Goal: Ask a question: Seek information or help from site administrators or community

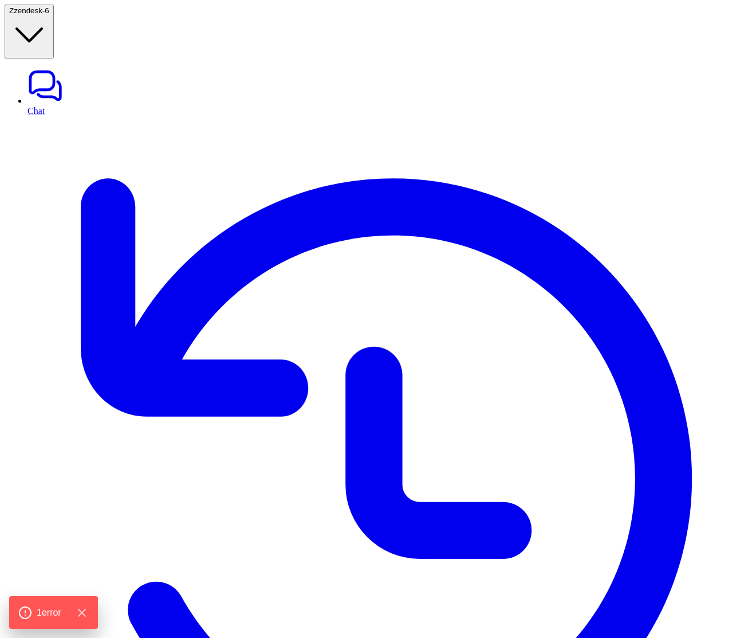
click at [37, 116] on link "History" at bounding box center [390, 484] width 724 height 736
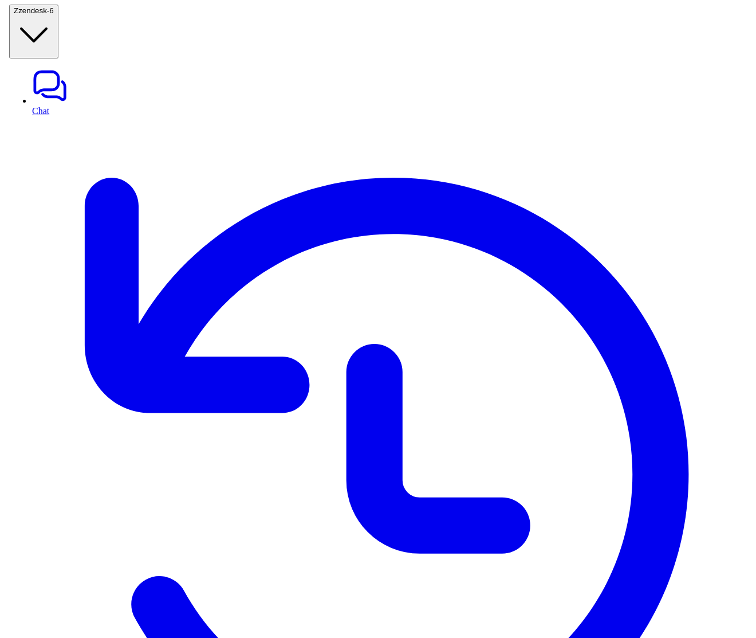
scroll to position [0, 76]
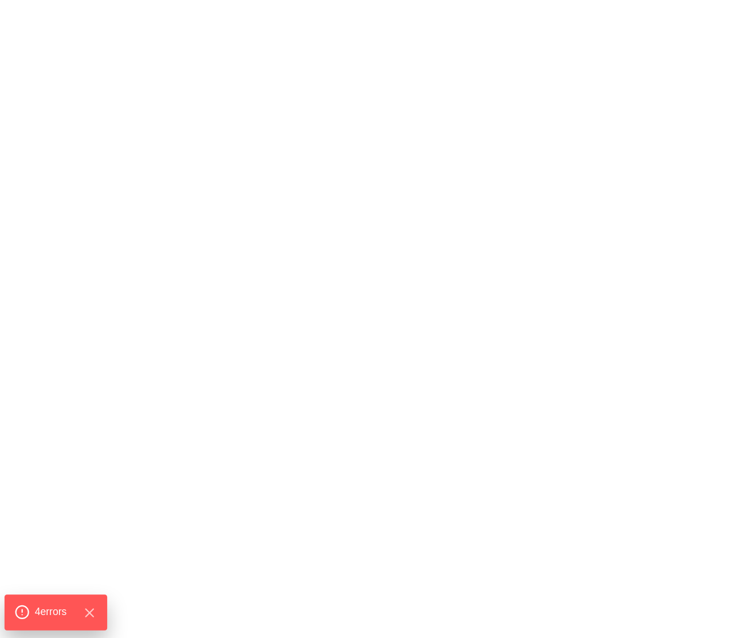
click at [41, 607] on span "4 error s" at bounding box center [51, 611] width 32 height 15
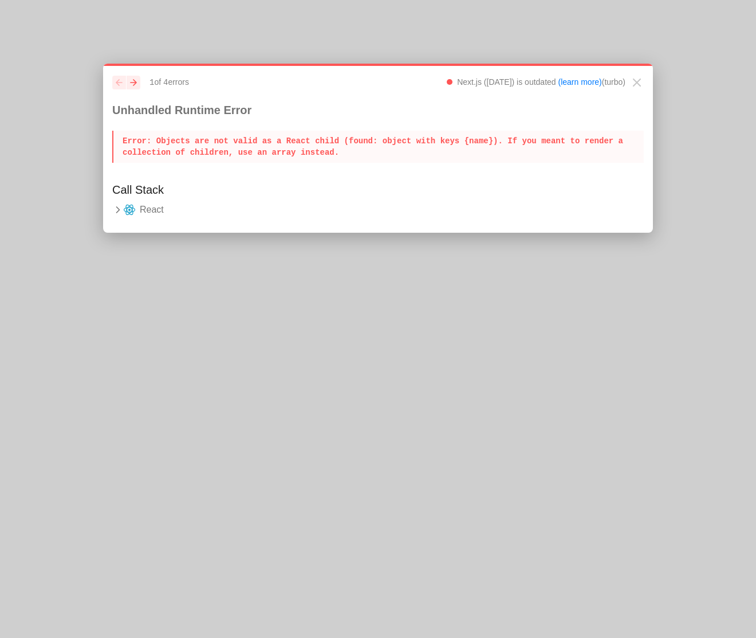
drag, startPoint x: 421, startPoint y: 140, endPoint x: 501, endPoint y: 139, distance: 80.8
click at [503, 139] on p "Error : Objects are not valid as a React child (found: object with keys {name})…" at bounding box center [378, 147] width 532 height 32
click at [134, 211] on icon at bounding box center [129, 210] width 11 height 10
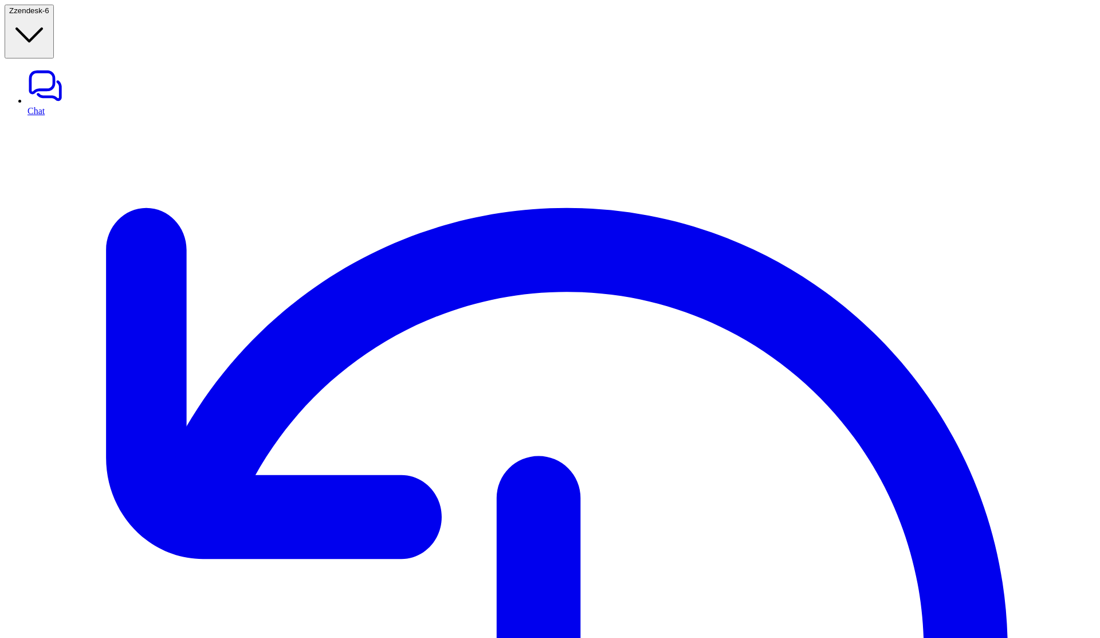
drag, startPoint x: 940, startPoint y: 184, endPoint x: 1061, endPoint y: 184, distance: 120.9
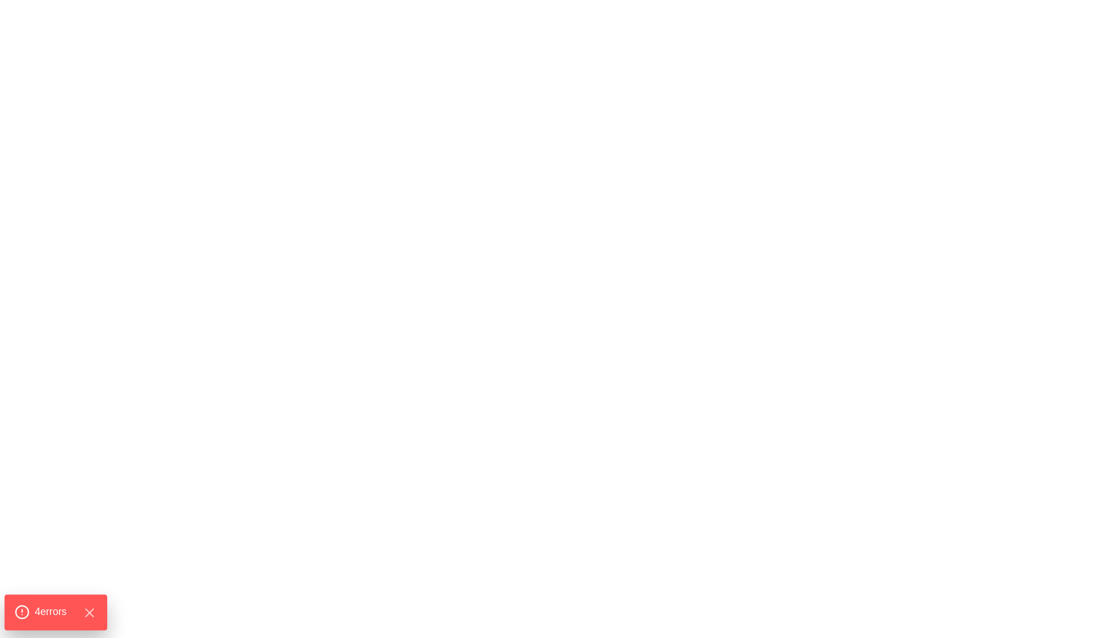
click at [46, 614] on span "4 error s" at bounding box center [51, 611] width 32 height 15
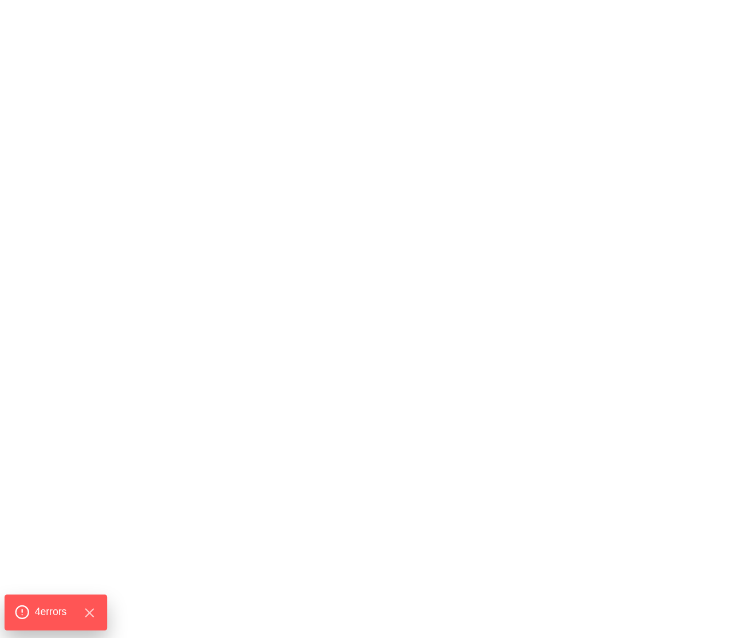
click at [28, 614] on circle at bounding box center [22, 612] width 13 height 13
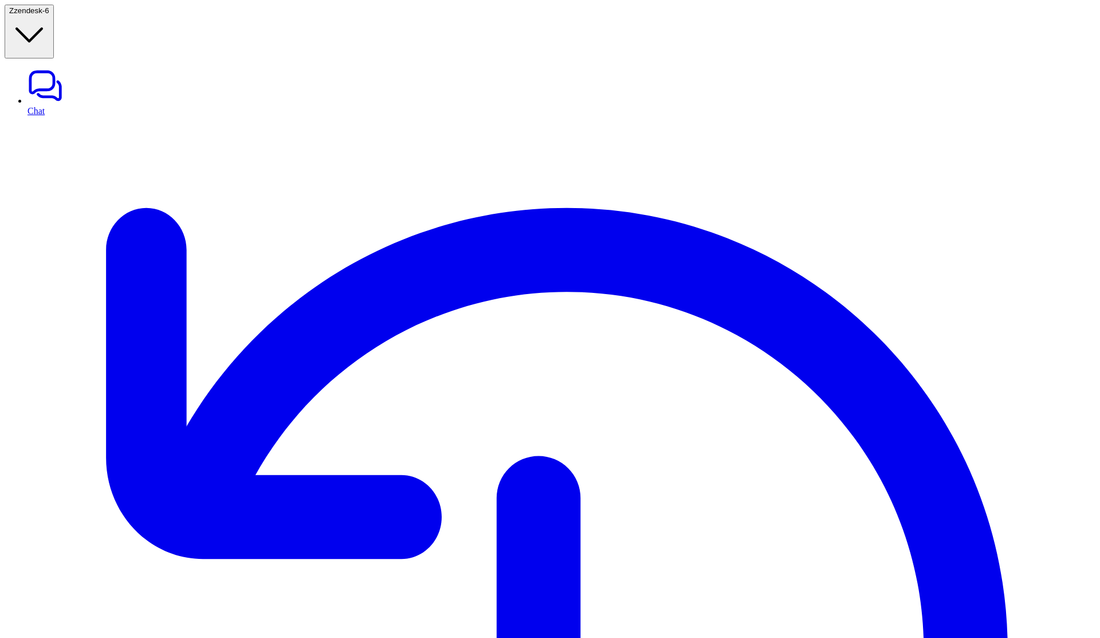
drag, startPoint x: 312, startPoint y: 151, endPoint x: 407, endPoint y: 223, distance: 119.8
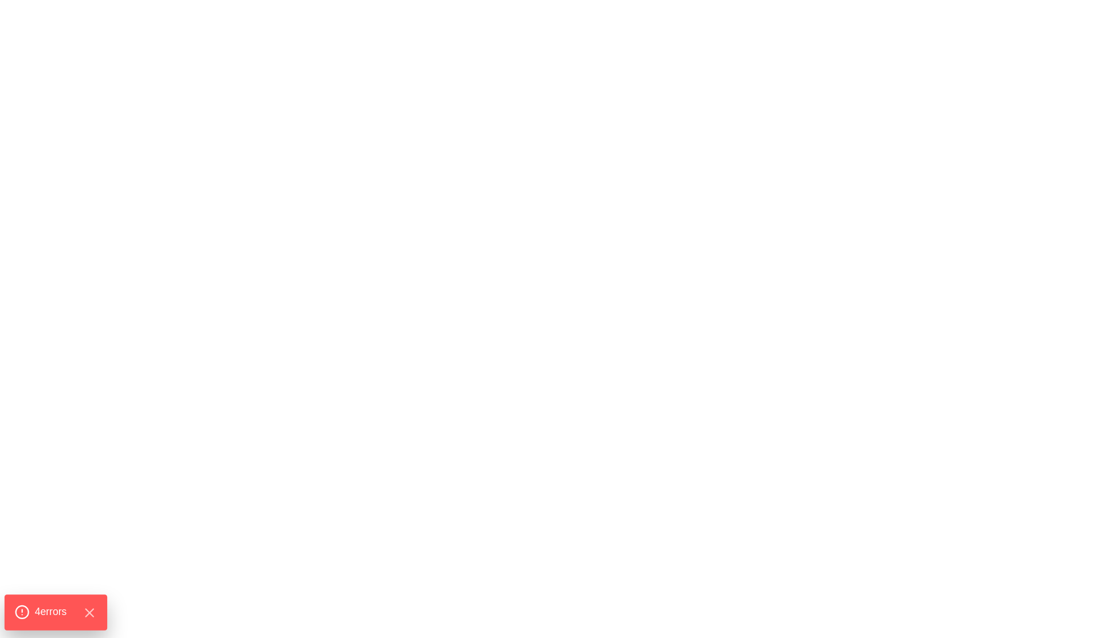
click at [61, 613] on span "4 error s" at bounding box center [51, 611] width 32 height 15
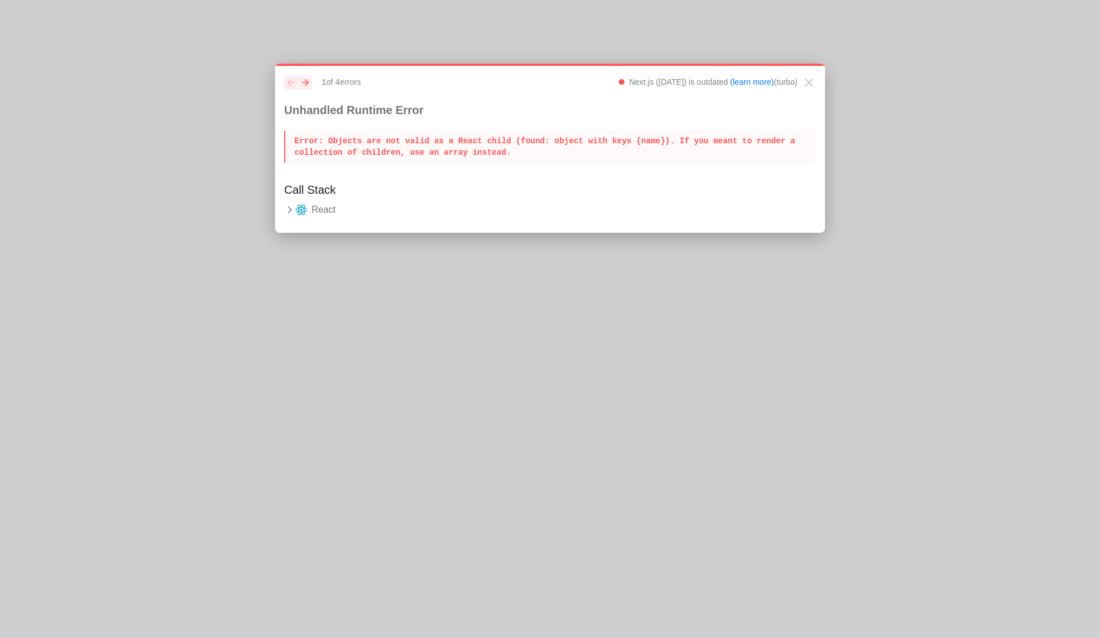
drag, startPoint x: 554, startPoint y: 141, endPoint x: 677, endPoint y: 141, distance: 122.6
click at [677, 141] on p "Error : Objects are not valid as a React child (found: object with keys {name})…" at bounding box center [550, 147] width 532 height 32
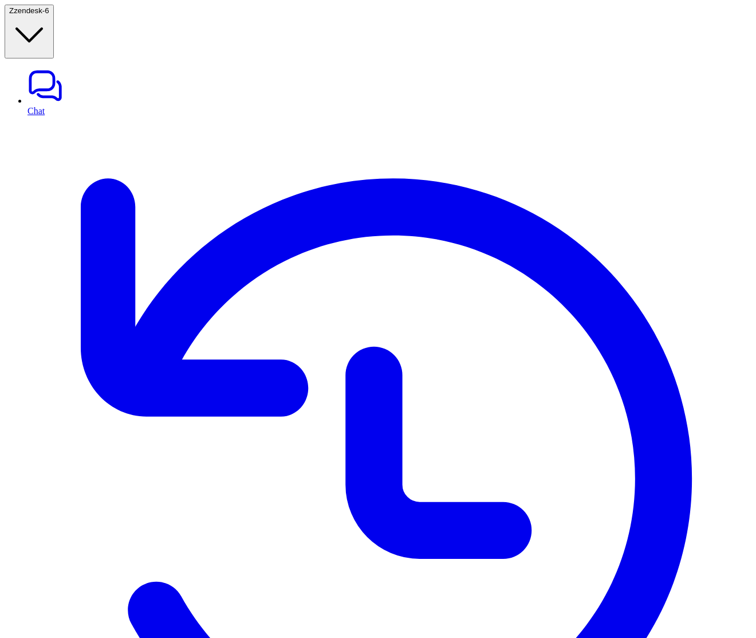
drag, startPoint x: 603, startPoint y: 186, endPoint x: 652, endPoint y: 186, distance: 48.7
drag, startPoint x: 665, startPoint y: 189, endPoint x: 709, endPoint y: 189, distance: 43.5
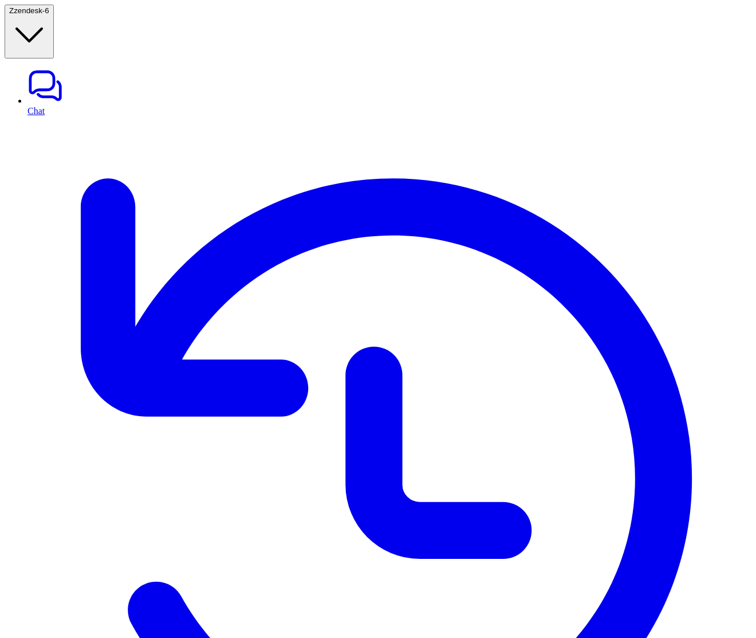
drag, startPoint x: 185, startPoint y: 378, endPoint x: 282, endPoint y: 378, distance: 96.8
drag, startPoint x: 184, startPoint y: 394, endPoint x: 290, endPoint y: 392, distance: 105.4
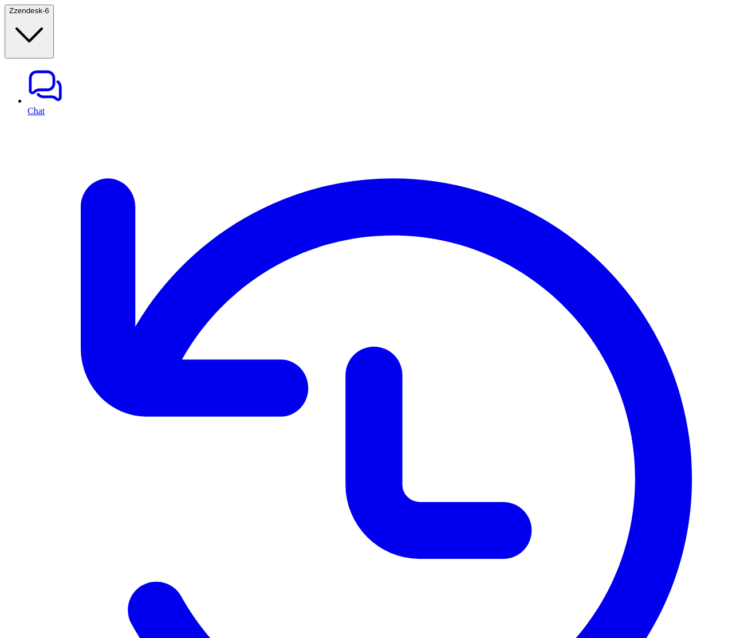
click at [39, 68] on link "Chat" at bounding box center [390, 92] width 724 height 48
type textarea "**********"
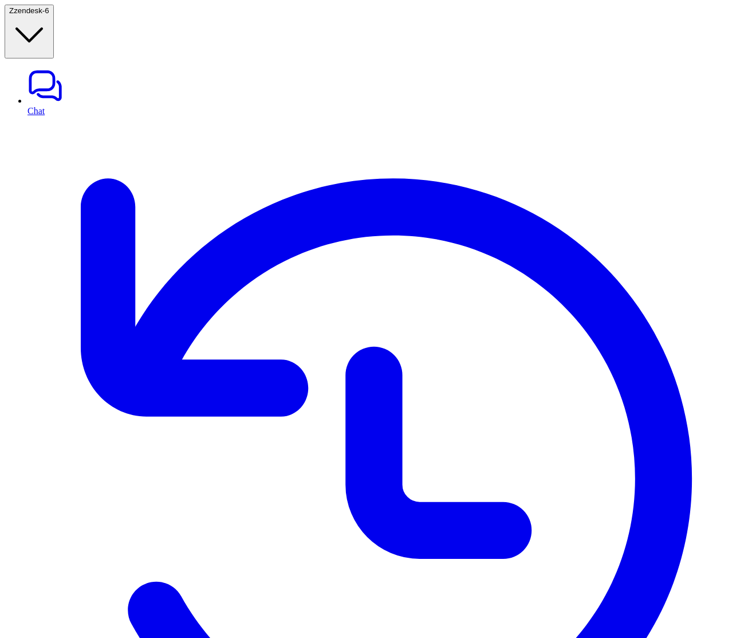
click at [36, 116] on link "History" at bounding box center [390, 484] width 724 height 736
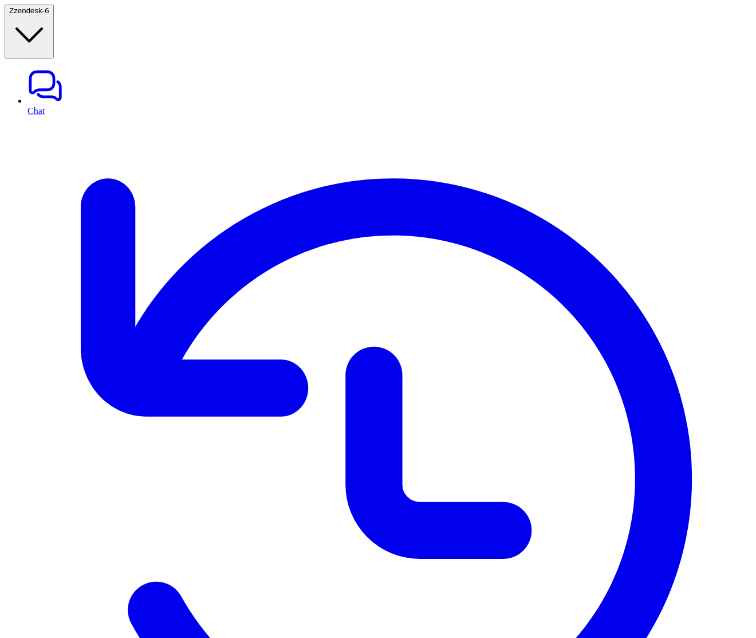
drag, startPoint x: 317, startPoint y: 158, endPoint x: 382, endPoint y: 158, distance: 64.2
click at [78, 68] on link "Chat" at bounding box center [390, 92] width 724 height 48
type textarea "**********"
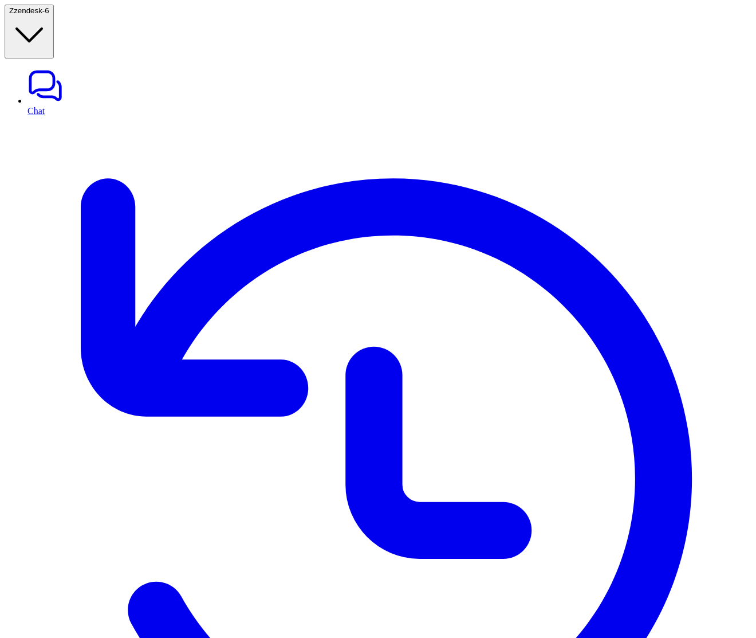
click at [57, 116] on link "History" at bounding box center [390, 484] width 724 height 736
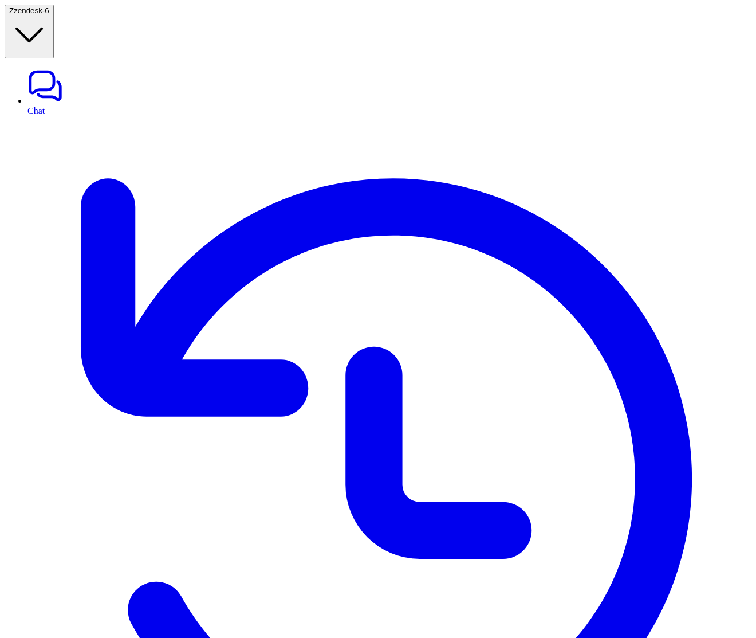
click at [31, 116] on link "History" at bounding box center [390, 484] width 724 height 736
click at [41, 116] on link "History" at bounding box center [390, 484] width 724 height 736
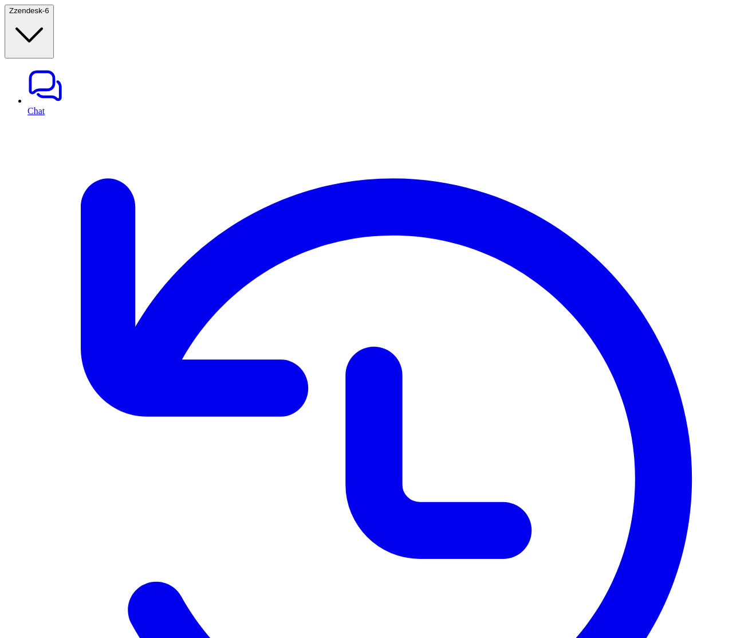
drag, startPoint x: 214, startPoint y: 158, endPoint x: 327, endPoint y: 158, distance: 112.9
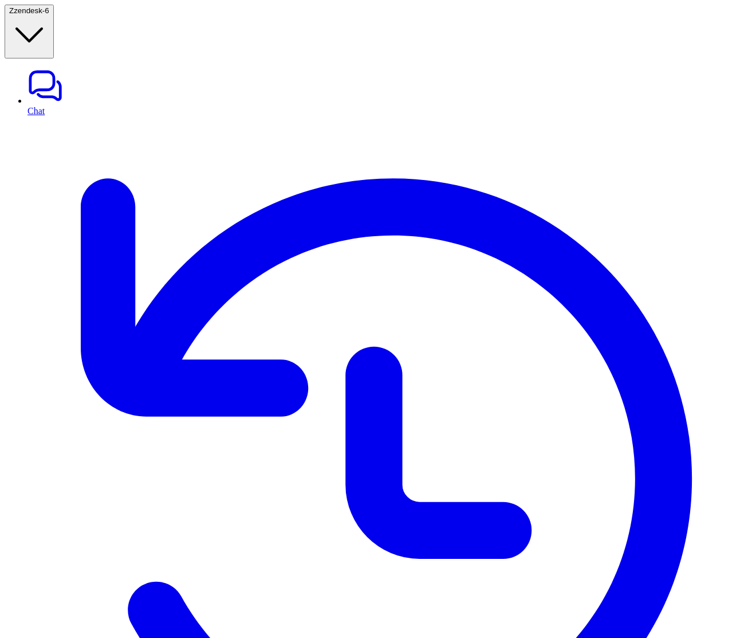
drag, startPoint x: 614, startPoint y: 191, endPoint x: 656, endPoint y: 193, distance: 41.9
